Goal: Task Accomplishment & Management: Use online tool/utility

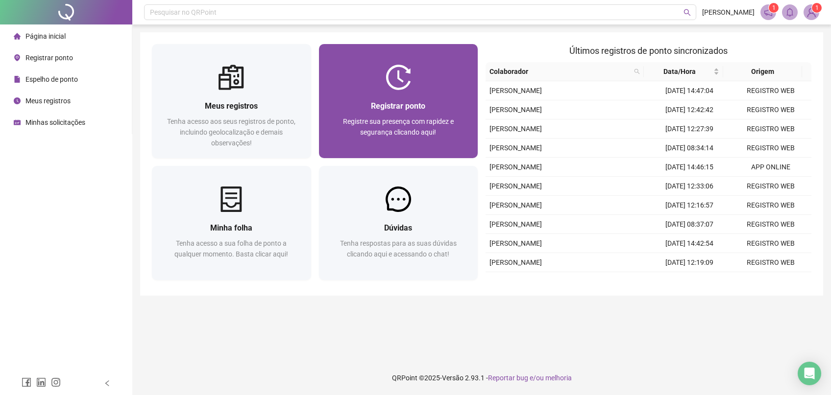
click at [403, 66] on img at bounding box center [398, 77] width 25 height 25
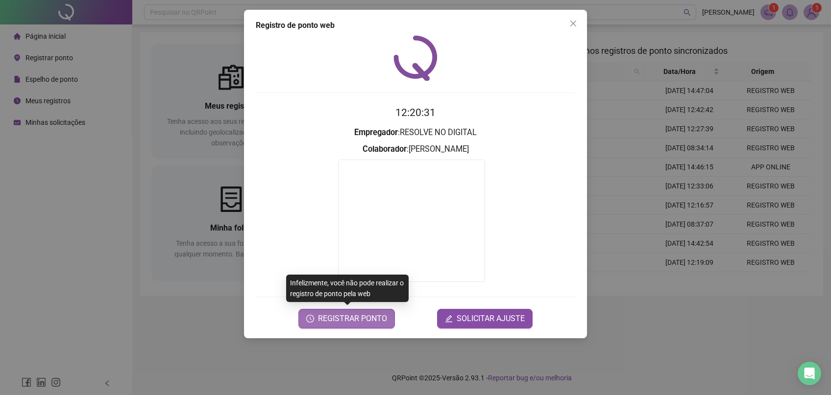
click at [334, 314] on span "REGISTRAR PONTO" at bounding box center [352, 319] width 69 height 12
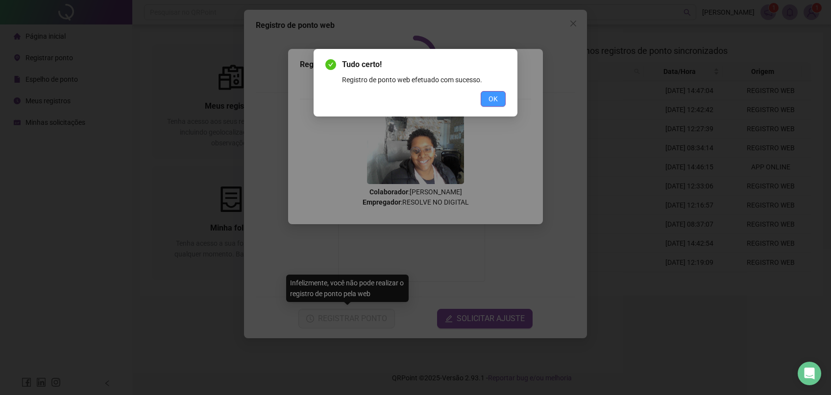
click at [499, 97] on button "OK" at bounding box center [493, 99] width 25 height 16
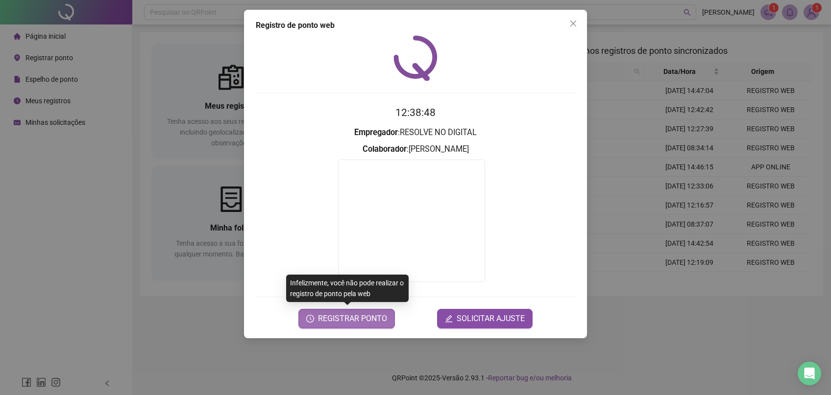
click at [347, 313] on span "REGISTRAR PONTO" at bounding box center [352, 319] width 69 height 12
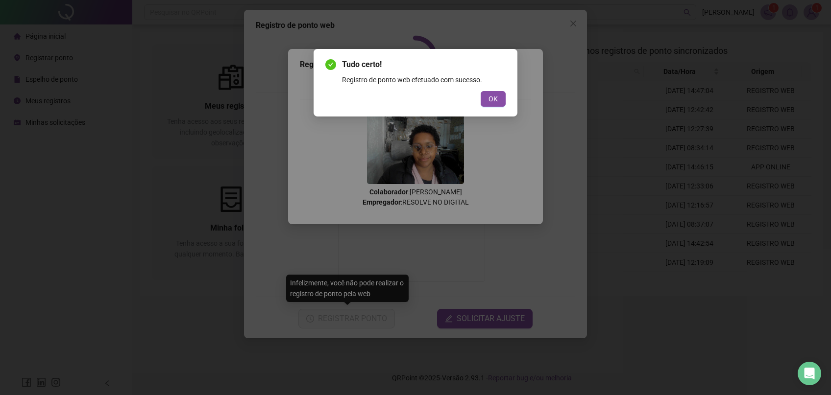
drag, startPoint x: 488, startPoint y: 109, endPoint x: 484, endPoint y: 119, distance: 10.5
click at [487, 112] on div "Tudo certo! Registro de ponto web efetuado com sucesso. OK" at bounding box center [416, 83] width 204 height 68
drag, startPoint x: 499, startPoint y: 105, endPoint x: 479, endPoint y: 121, distance: 25.4
click at [495, 108] on div "Tudo certo! Registro de ponto web efetuado com sucesso. OK" at bounding box center [416, 83] width 204 height 68
click at [498, 97] on span "OK" at bounding box center [492, 99] width 9 height 11
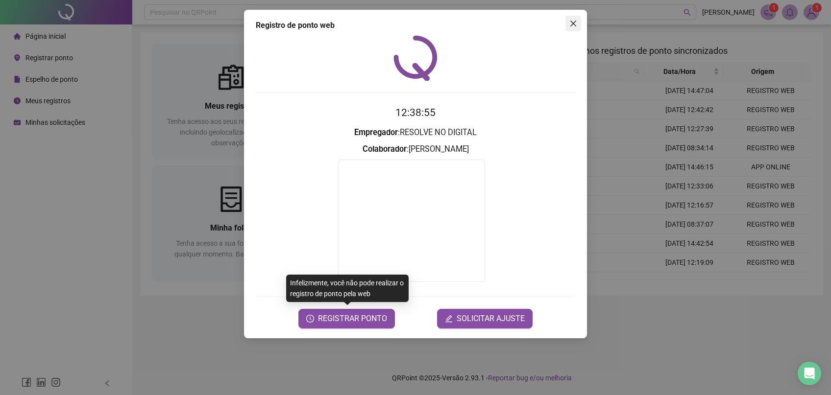
click at [578, 28] on button "Close" at bounding box center [573, 24] width 16 height 16
